Goal: Task Accomplishment & Management: Complete application form

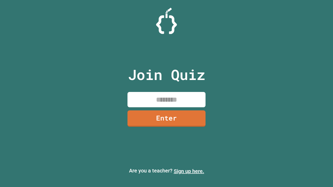
click at [189, 171] on link "Sign up here." at bounding box center [189, 171] width 30 height 6
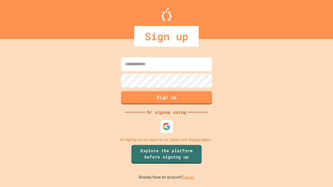
click at [189, 177] on link "Log in." at bounding box center [189, 177] width 12 height 5
